Goal: Find specific page/section: Find specific page/section

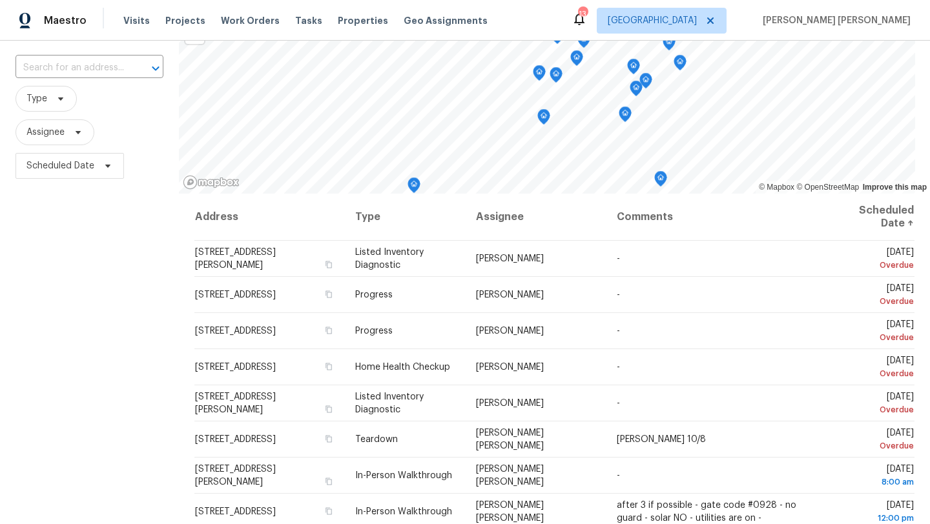
scroll to position [63, 0]
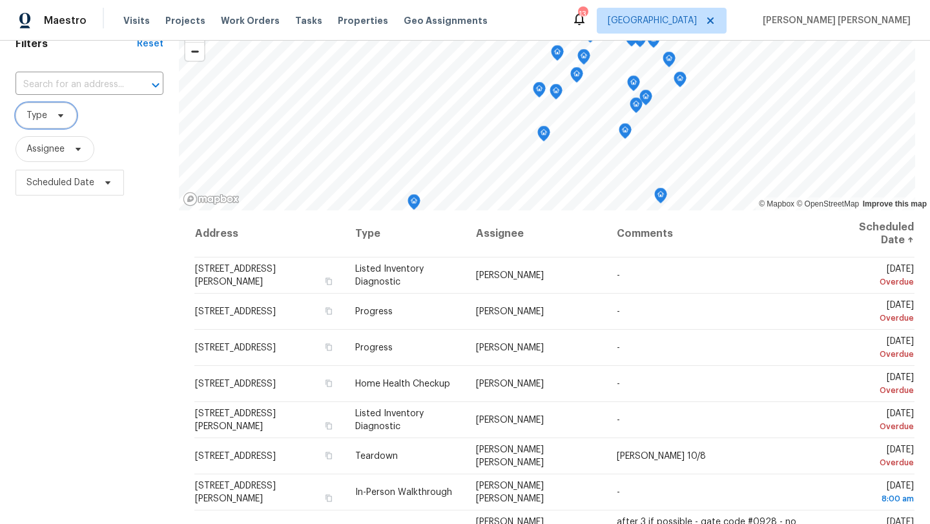
click at [50, 116] on span "Type" at bounding box center [46, 116] width 61 height 26
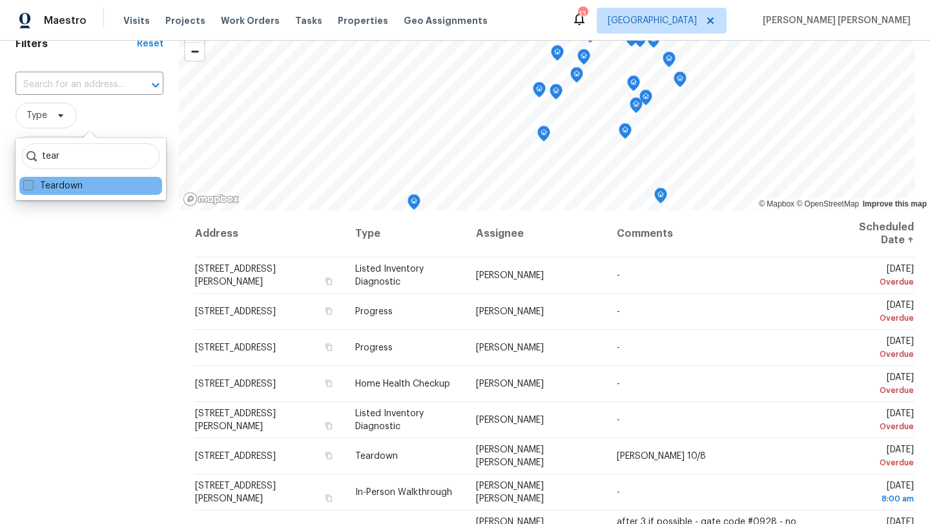
type input "tear"
click at [30, 185] on span at bounding box center [28, 185] width 10 height 10
click at [30, 185] on input "Teardown" at bounding box center [27, 184] width 8 height 8
checkbox input "true"
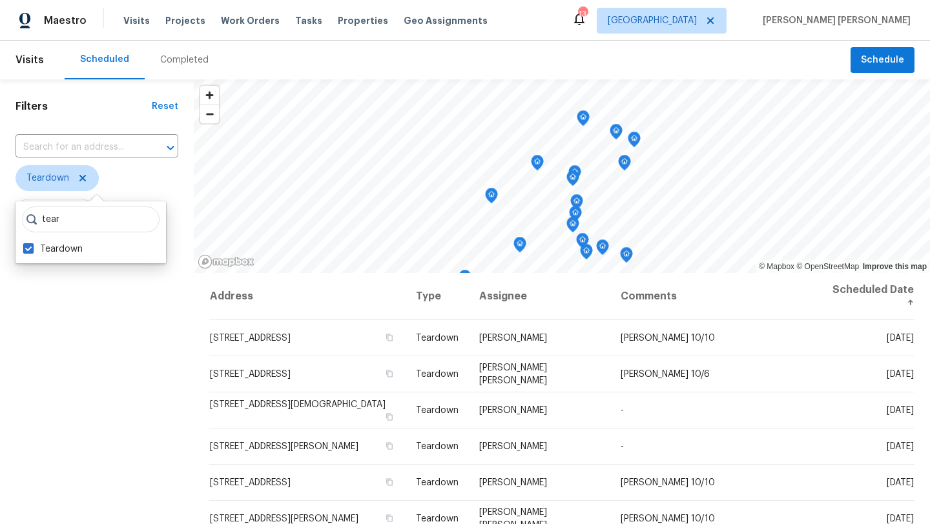
click at [178, 403] on div "Filters Reset ​ Teardown Assignee Scheduled Date" at bounding box center [97, 386] width 194 height 614
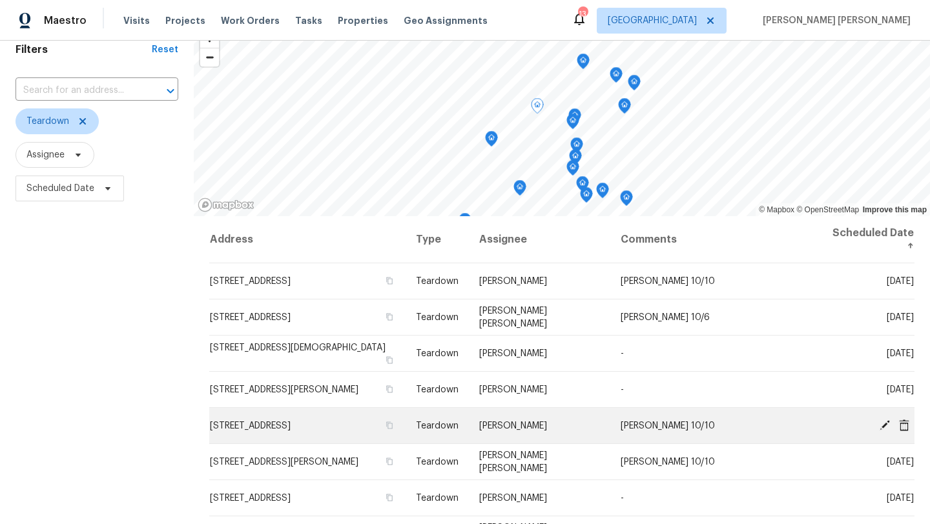
scroll to position [43, 0]
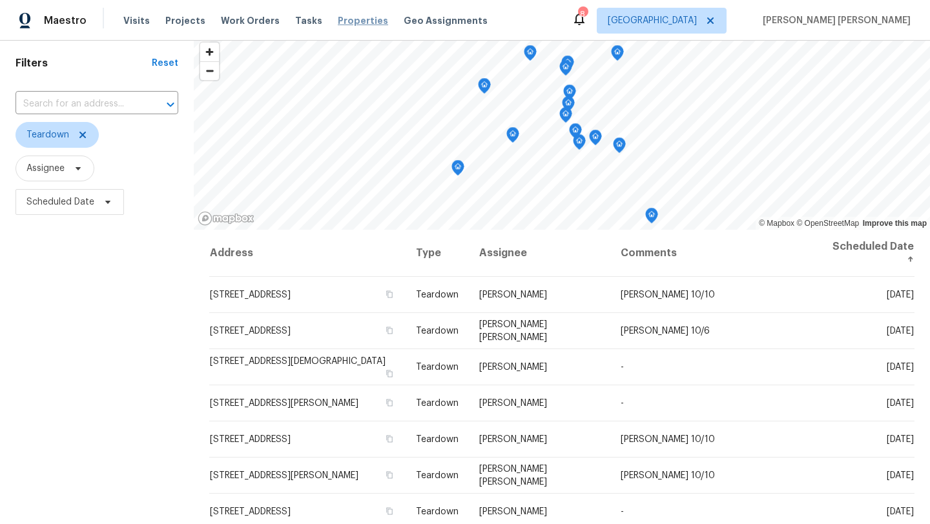
click at [346, 19] on span "Properties" at bounding box center [363, 20] width 50 height 13
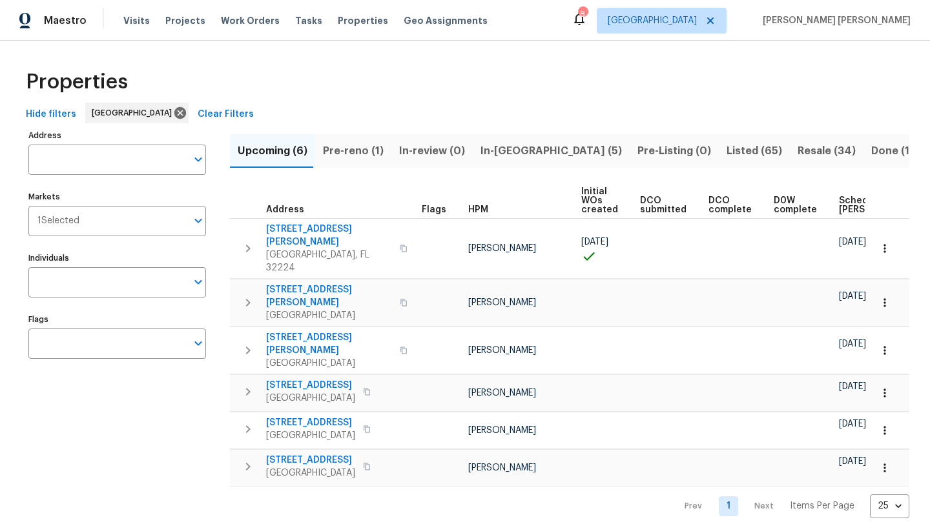
click at [798, 152] on span "Resale (34)" at bounding box center [827, 151] width 58 height 18
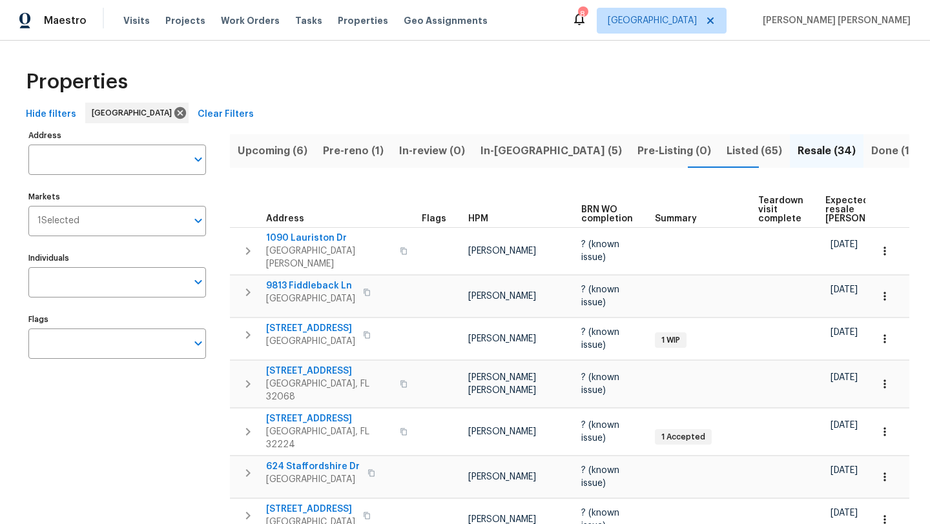
click at [480, 212] on th "HPM" at bounding box center [519, 205] width 113 height 45
click at [479, 218] on span "HPM" at bounding box center [478, 218] width 20 height 9
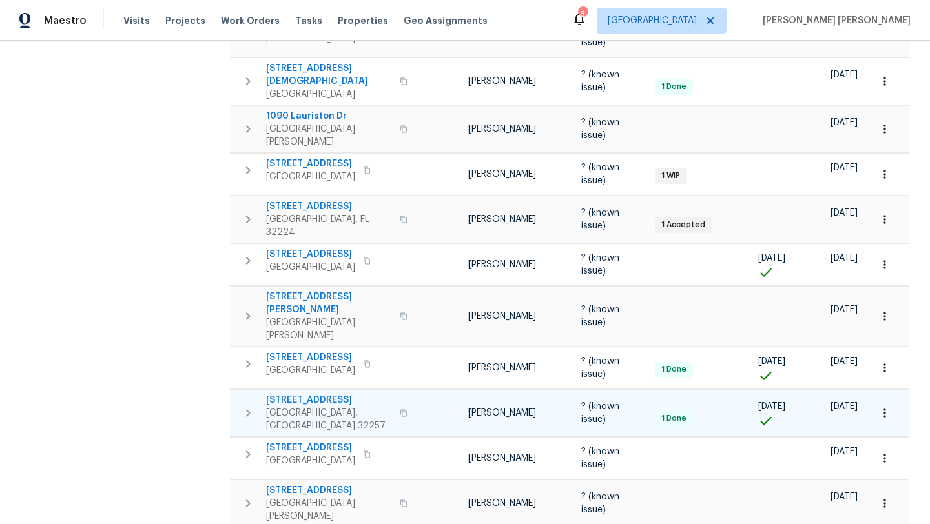
scroll to position [800, 0]
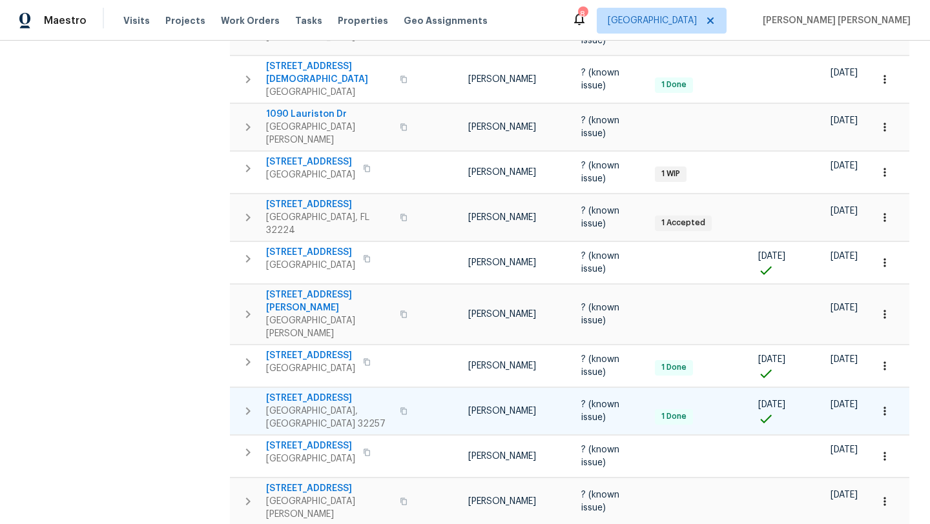
click at [351, 392] on span "[STREET_ADDRESS]" at bounding box center [329, 398] width 126 height 13
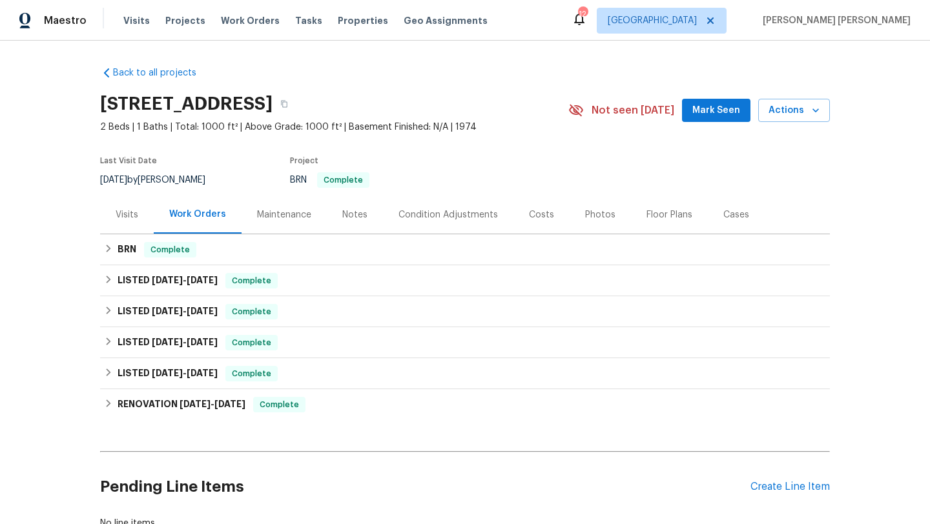
click at [131, 212] on div "Visits" at bounding box center [127, 215] width 23 height 13
